Goal: Complete application form

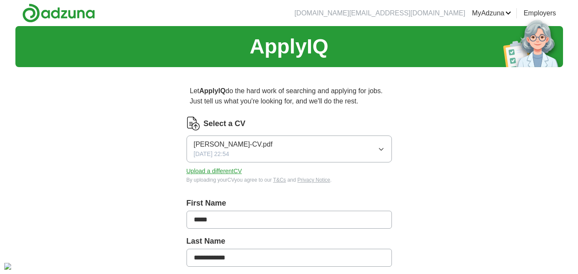
click at [219, 171] on button "Upload a different CV" at bounding box center [215, 171] width 56 height 9
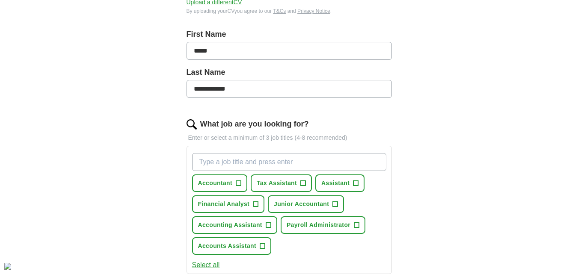
scroll to position [171, 0]
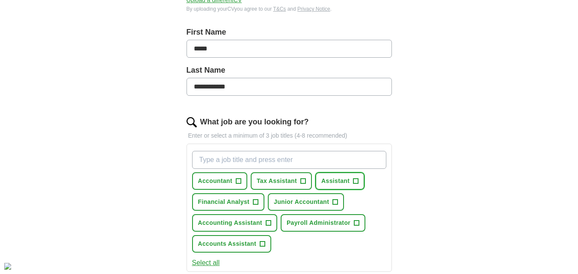
click at [358, 180] on span "+" at bounding box center [355, 181] width 5 height 7
click at [267, 224] on span "+" at bounding box center [268, 223] width 5 height 7
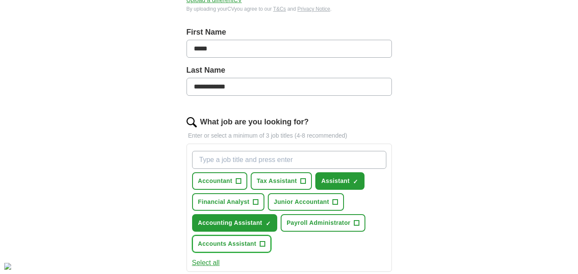
click at [263, 243] on span "+" at bounding box center [262, 244] width 5 height 7
click at [355, 220] on span "+" at bounding box center [356, 223] width 5 height 7
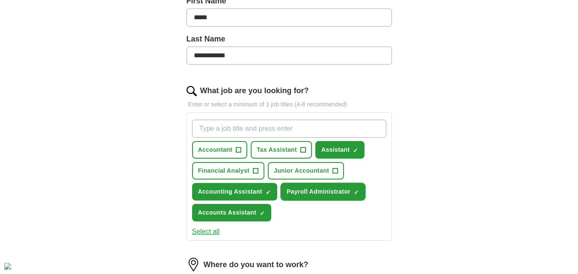
scroll to position [257, 0]
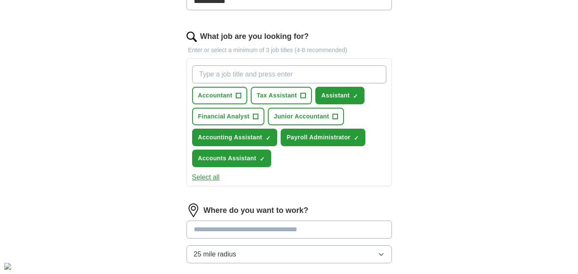
click at [233, 75] on input "What job are you looking for?" at bounding box center [289, 74] width 194 height 18
type input "finance assiatant"
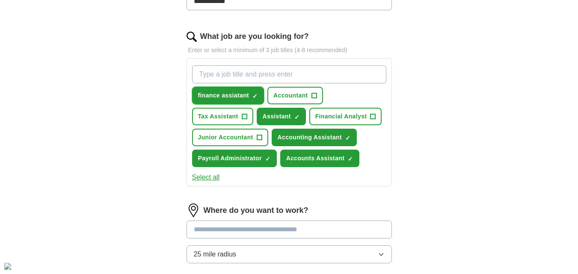
click at [229, 94] on span "finance assiatant" at bounding box center [223, 95] width 51 height 9
click at [211, 95] on span "finance assiatant" at bounding box center [223, 95] width 51 height 9
click at [260, 94] on button "finance assiatant ✓ ×" at bounding box center [228, 96] width 72 height 18
click at [254, 96] on span "+" at bounding box center [255, 95] width 5 height 7
click at [0, 0] on span "×" at bounding box center [0, 0] width 0 height 0
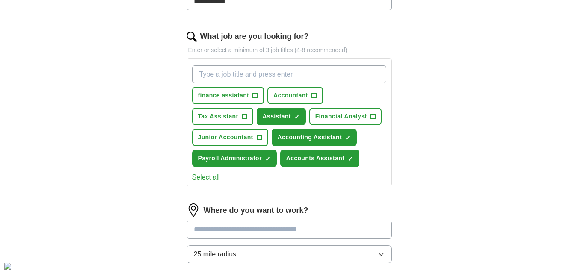
click at [234, 74] on input "What job are you looking for?" at bounding box center [289, 74] width 194 height 18
type input "Finance Assistant"
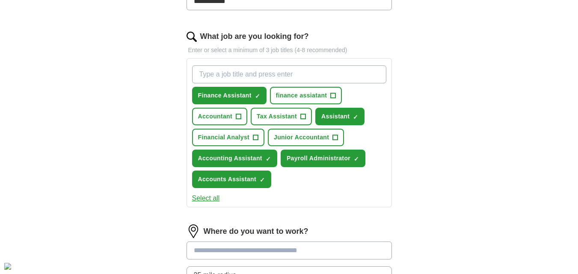
click at [251, 73] on input "What job are you looking for?" at bounding box center [289, 74] width 194 height 18
click at [337, 139] on span "+" at bounding box center [335, 137] width 5 height 7
click at [239, 115] on span "+" at bounding box center [238, 116] width 5 height 7
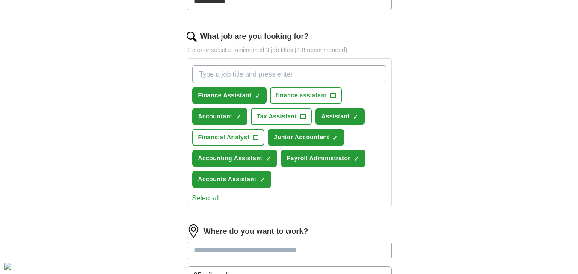
click at [230, 75] on input "What job are you looking for?" at bounding box center [289, 74] width 194 height 18
type input "Purchase Ledger"
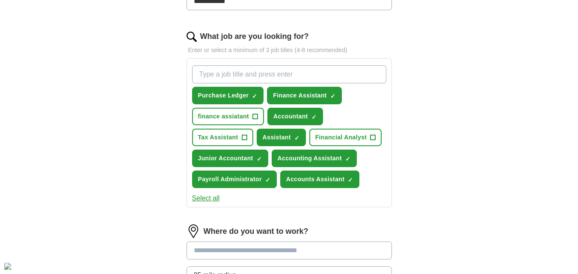
type input "a"
type input "Accounts Payable"
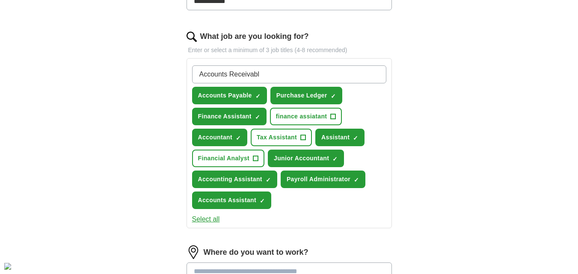
type input "Accounts Receivable"
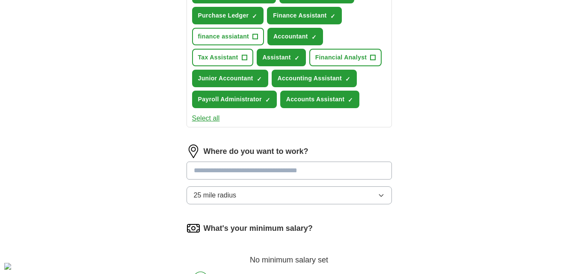
scroll to position [385, 0]
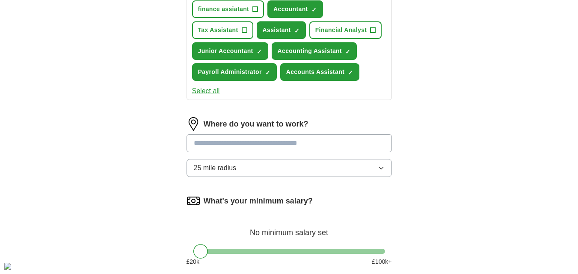
click at [233, 146] on input at bounding box center [289, 143] width 205 height 18
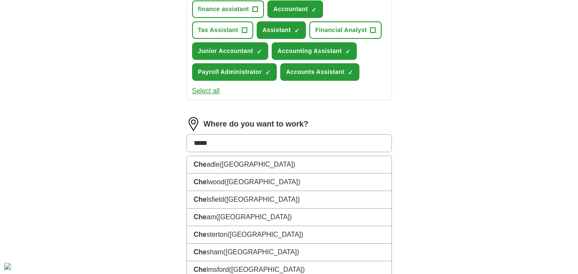
type input "******"
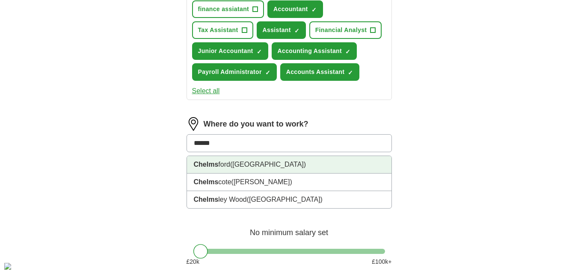
click at [248, 163] on span "([GEOGRAPHIC_DATA])" at bounding box center [268, 164] width 76 height 7
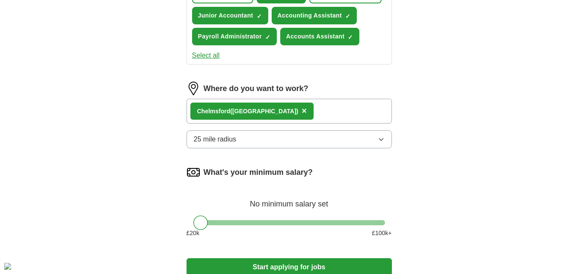
scroll to position [471, 0]
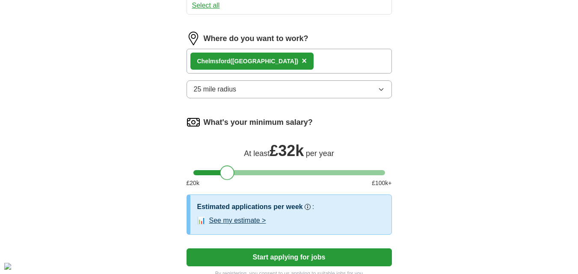
drag, startPoint x: 201, startPoint y: 175, endPoint x: 227, endPoint y: 175, distance: 26.1
click at [227, 175] on div at bounding box center [227, 173] width 15 height 15
drag, startPoint x: 227, startPoint y: 175, endPoint x: 218, endPoint y: 182, distance: 11.3
click at [218, 182] on div "What's your minimum salary? At least £ 28k per year £ 20 k £ 100 k+" at bounding box center [289, 155] width 205 height 79
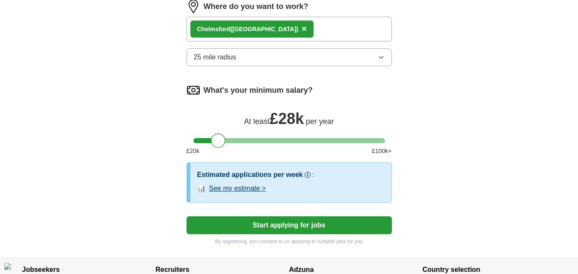
scroll to position [556, 0]
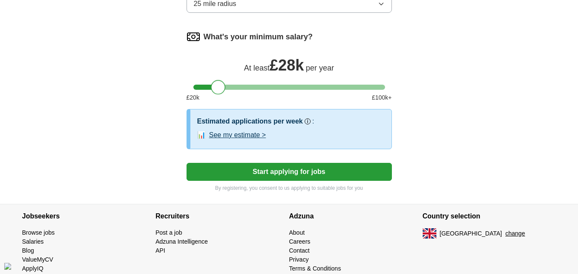
click at [301, 85] on div at bounding box center [289, 87] width 192 height 5
click at [216, 87] on div at bounding box center [289, 87] width 192 height 5
click at [216, 87] on div at bounding box center [216, 87] width 15 height 15
click at [282, 169] on button "Start applying for jobs" at bounding box center [289, 172] width 205 height 18
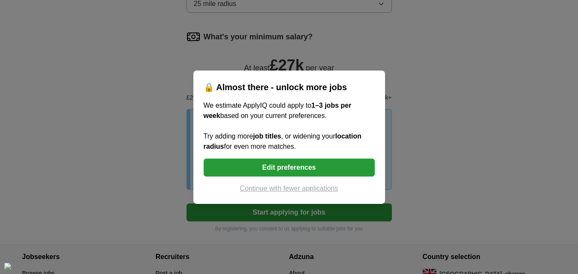
click at [270, 170] on button "Edit preferences" at bounding box center [289, 168] width 171 height 18
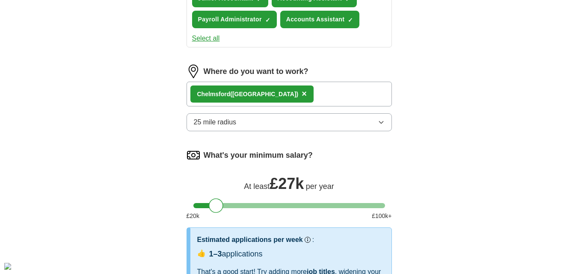
scroll to position [428, 0]
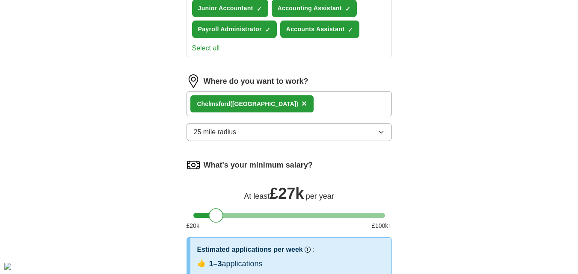
click at [299, 105] on div "Chelms ford ([GEOGRAPHIC_DATA]) ×" at bounding box center [289, 104] width 205 height 25
click at [288, 100] on div "Chelms ford ([GEOGRAPHIC_DATA]) ×" at bounding box center [289, 104] width 205 height 25
click at [278, 103] on div "Chelms ford ([GEOGRAPHIC_DATA]) ×" at bounding box center [289, 104] width 205 height 25
click at [273, 104] on div "Chelms ford ([GEOGRAPHIC_DATA]) ×" at bounding box center [289, 104] width 205 height 25
click at [261, 134] on button "25 mile radius" at bounding box center [289, 132] width 205 height 18
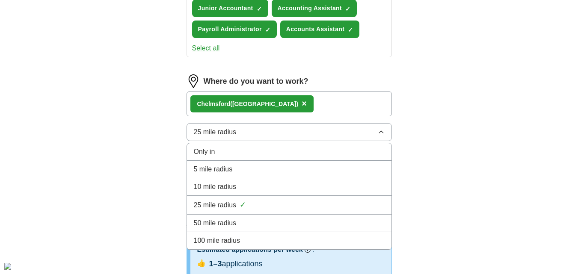
click at [311, 103] on div "Chelms ford ([GEOGRAPHIC_DATA]) ×" at bounding box center [289, 104] width 205 height 25
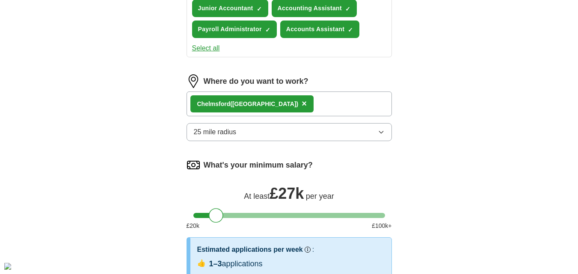
click at [311, 103] on div "Chelms ford ([GEOGRAPHIC_DATA]) ×" at bounding box center [289, 104] width 205 height 25
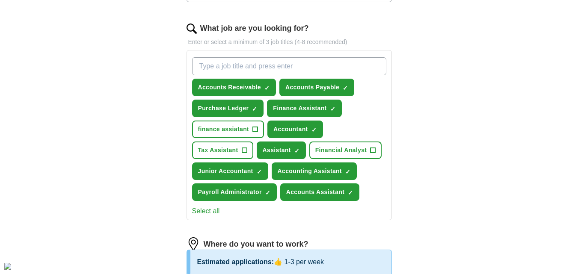
scroll to position [257, 0]
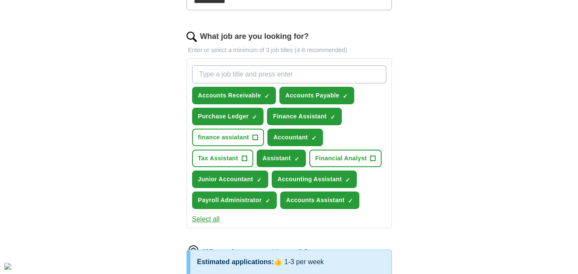
click at [201, 220] on button "Select all" at bounding box center [206, 219] width 28 height 10
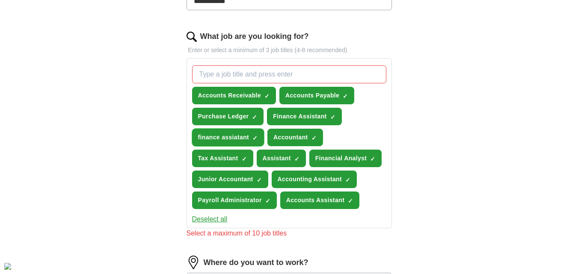
click at [0, 0] on span "×" at bounding box center [0, 0] width 0 height 0
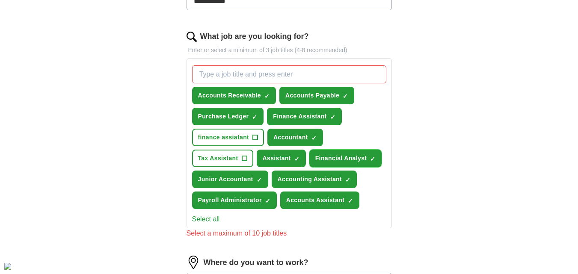
click at [367, 154] on span "Financial Analyst" at bounding box center [341, 158] width 52 height 9
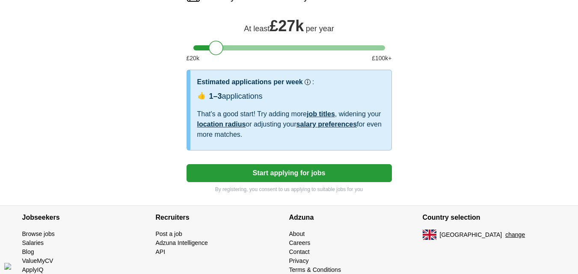
scroll to position [599, 0]
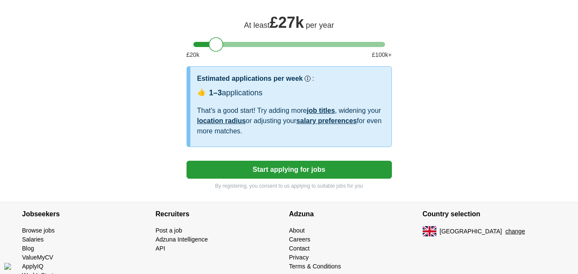
click at [295, 170] on button "Start applying for jobs" at bounding box center [289, 170] width 205 height 18
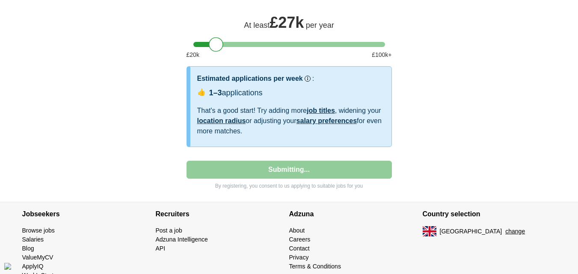
select select "**"
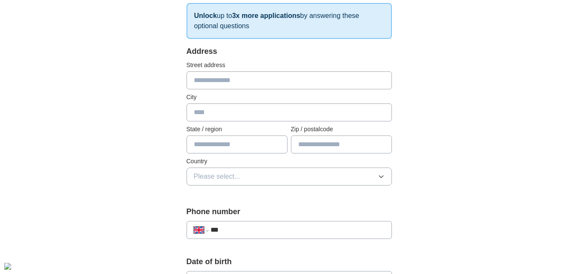
scroll to position [128, 0]
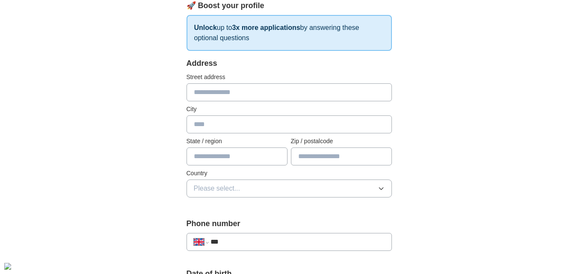
click at [236, 82] on div "Street address" at bounding box center [289, 87] width 205 height 29
click at [233, 91] on input "text" at bounding box center [289, 92] width 205 height 18
click at [207, 130] on input "text" at bounding box center [289, 125] width 205 height 18
type input "**********"
click at [220, 157] on input "text" at bounding box center [237, 157] width 101 height 18
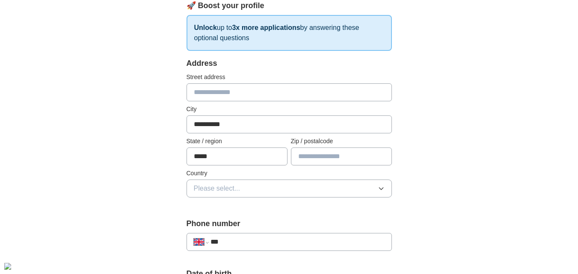
type input "*****"
click at [314, 156] on input "text" at bounding box center [341, 157] width 101 height 18
type input "*******"
click at [231, 186] on span "Please select..." at bounding box center [217, 189] width 47 height 10
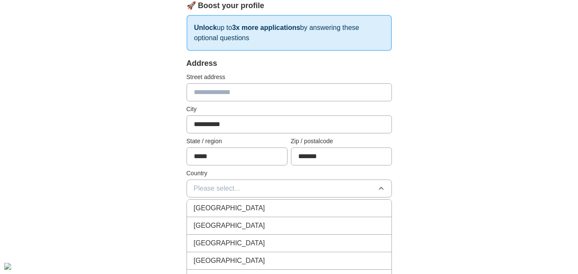
click at [229, 205] on span "[GEOGRAPHIC_DATA]" at bounding box center [229, 208] width 71 height 10
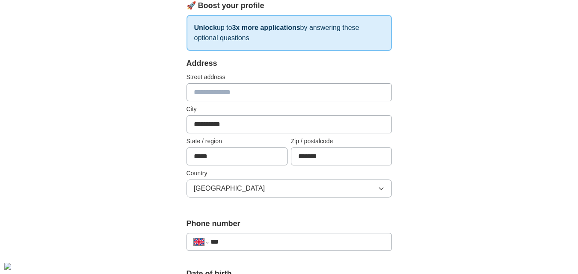
click at [232, 93] on input "text" at bounding box center [289, 92] width 205 height 18
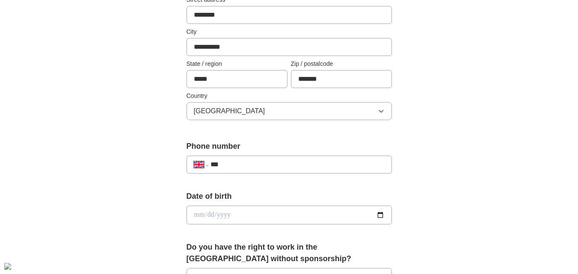
scroll to position [214, 0]
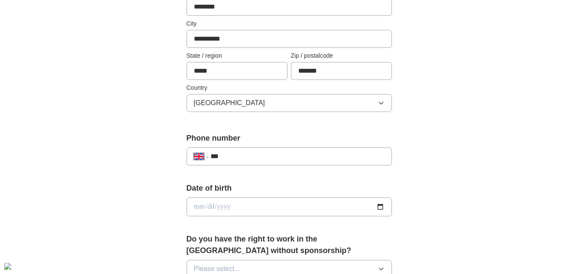
type input "********"
click at [232, 154] on input "***" at bounding box center [297, 156] width 174 height 10
type input "**********"
click at [198, 207] on input "date" at bounding box center [289, 207] width 205 height 19
type input "**********"
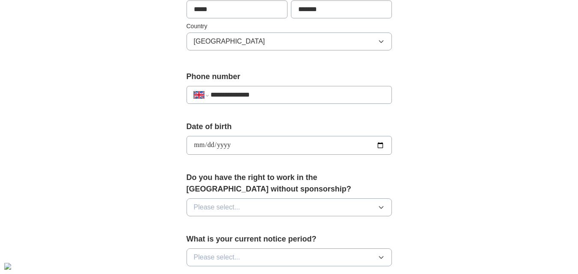
scroll to position [299, 0]
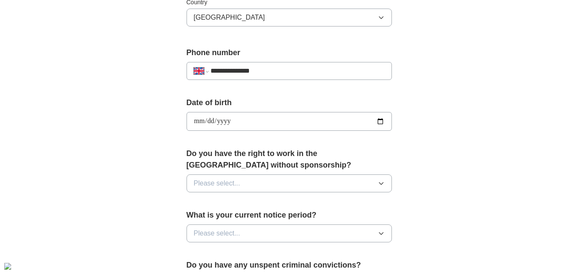
click at [232, 179] on span "Please select..." at bounding box center [217, 183] width 47 height 10
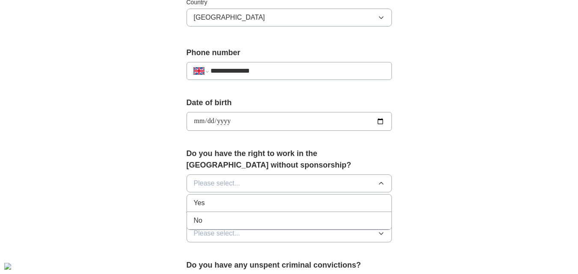
click at [217, 210] on li "Yes" at bounding box center [289, 204] width 204 height 18
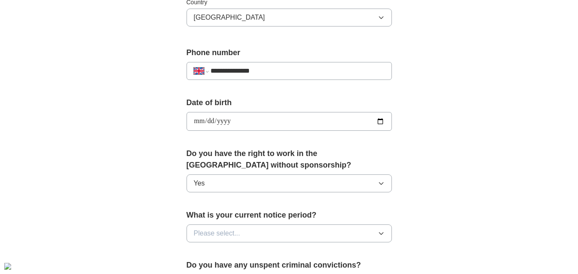
click at [211, 236] on span "Please select..." at bounding box center [217, 233] width 47 height 10
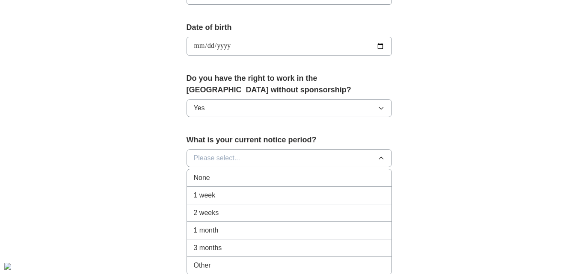
scroll to position [385, 0]
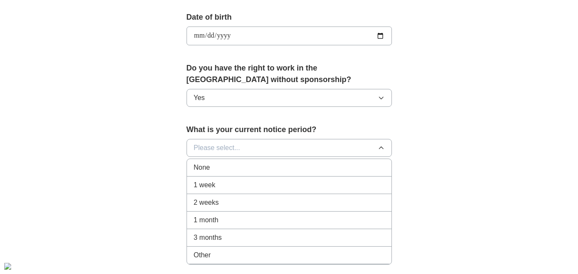
click at [210, 187] on span "1 week" at bounding box center [205, 185] width 22 height 10
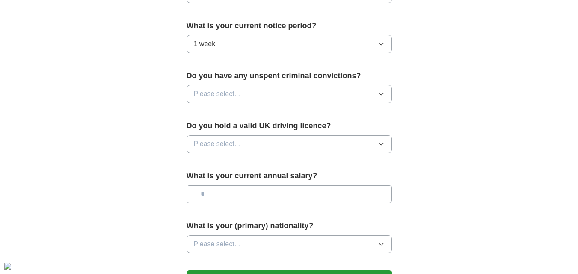
scroll to position [513, 0]
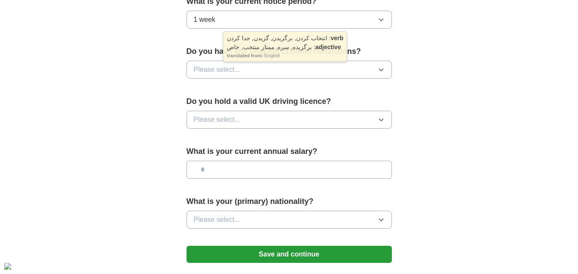
click at [219, 66] on span "Please select..." at bounding box center [217, 70] width 47 height 10
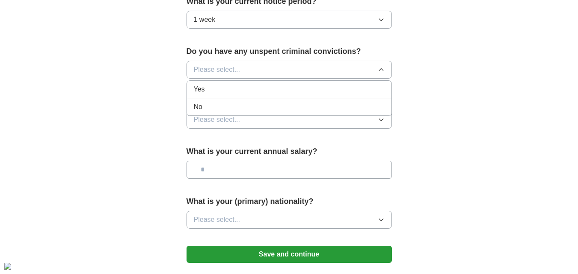
click at [206, 107] on div "No" at bounding box center [289, 107] width 191 height 10
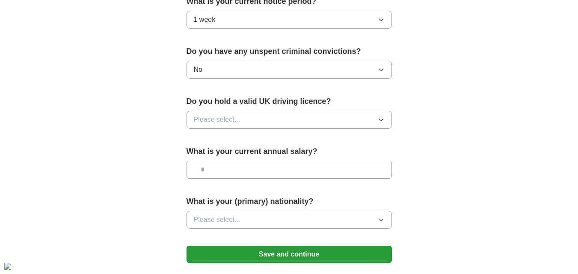
click at [204, 119] on span "Please select..." at bounding box center [217, 120] width 47 height 10
click at [205, 138] on div "Yes" at bounding box center [289, 139] width 191 height 10
click at [212, 168] on input "text" at bounding box center [289, 170] width 205 height 18
type input "*******"
click at [212, 224] on span "Please select..." at bounding box center [217, 220] width 47 height 10
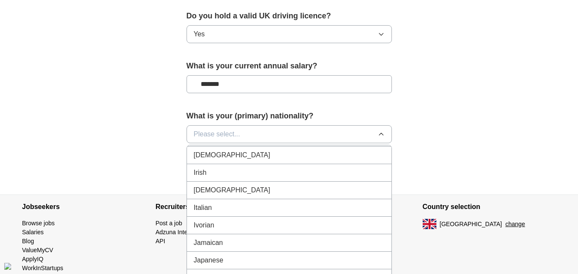
scroll to position [1412, 0]
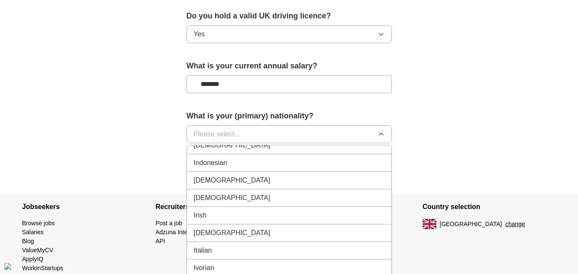
click at [215, 180] on div "[DEMOGRAPHIC_DATA]" at bounding box center [289, 180] width 191 height 10
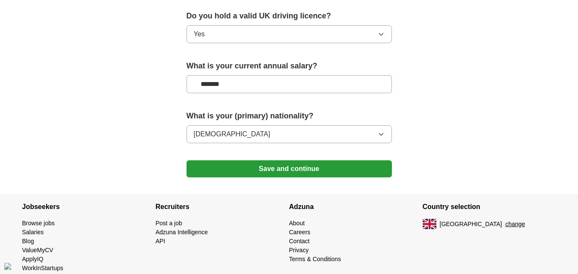
click at [246, 171] on button "Save and continue" at bounding box center [289, 168] width 205 height 17
